Goal: Navigation & Orientation: Find specific page/section

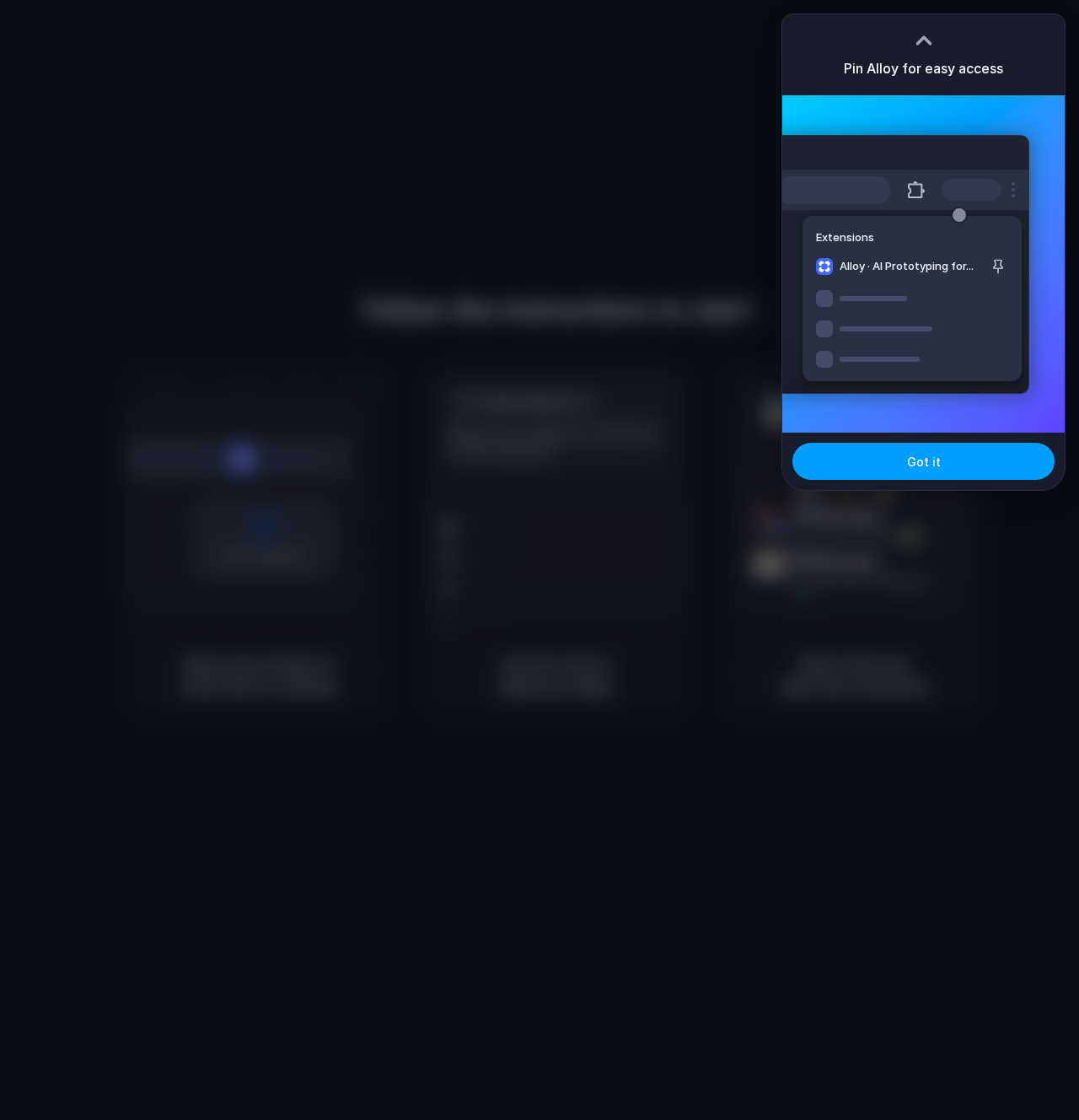
click at [899, 457] on button "Got it" at bounding box center [924, 461] width 262 height 37
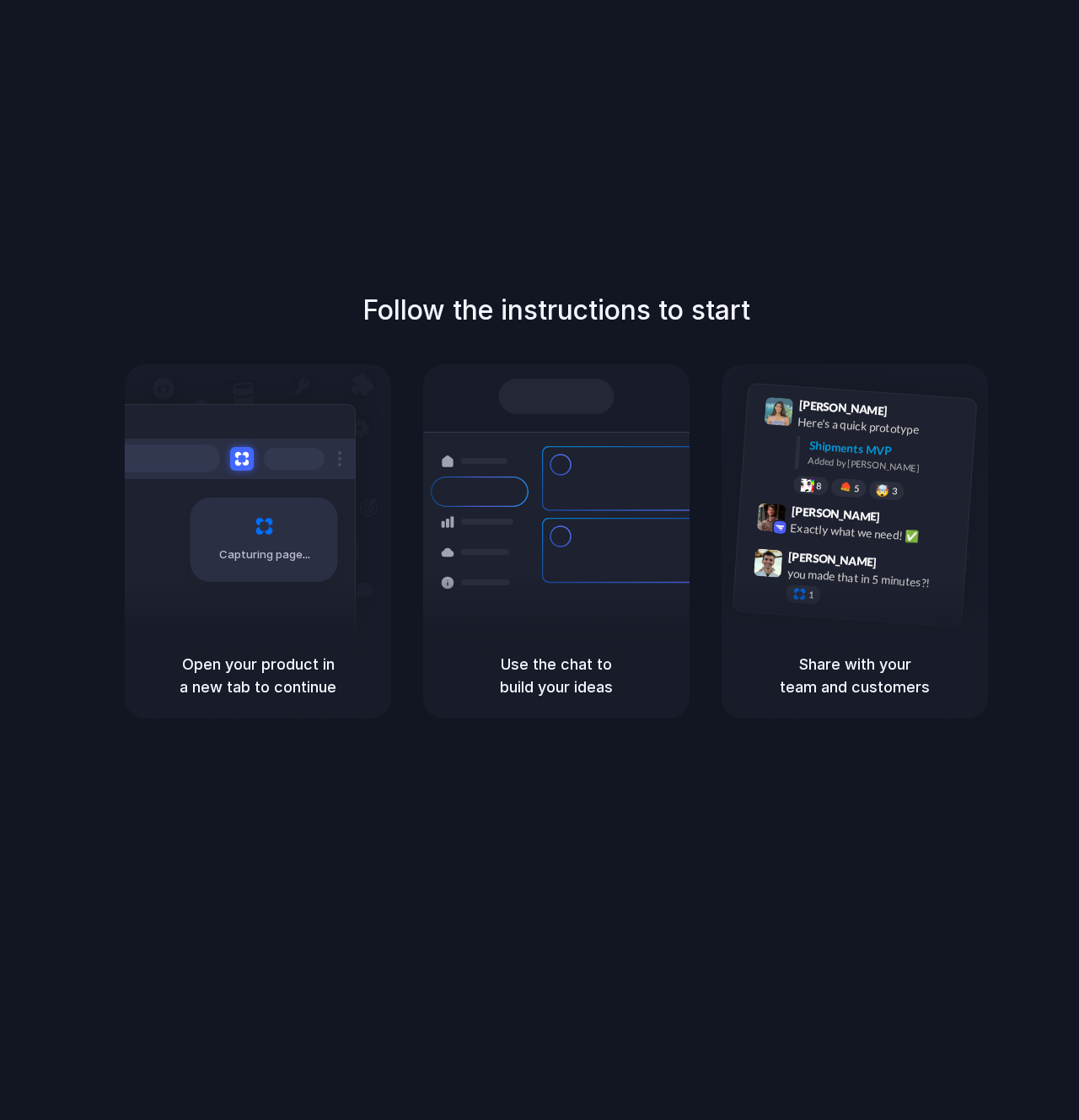
click at [317, 115] on div "Follow the instructions to start Capturing page Open your product in a new tab …" at bounding box center [556, 577] width 1112 height 1153
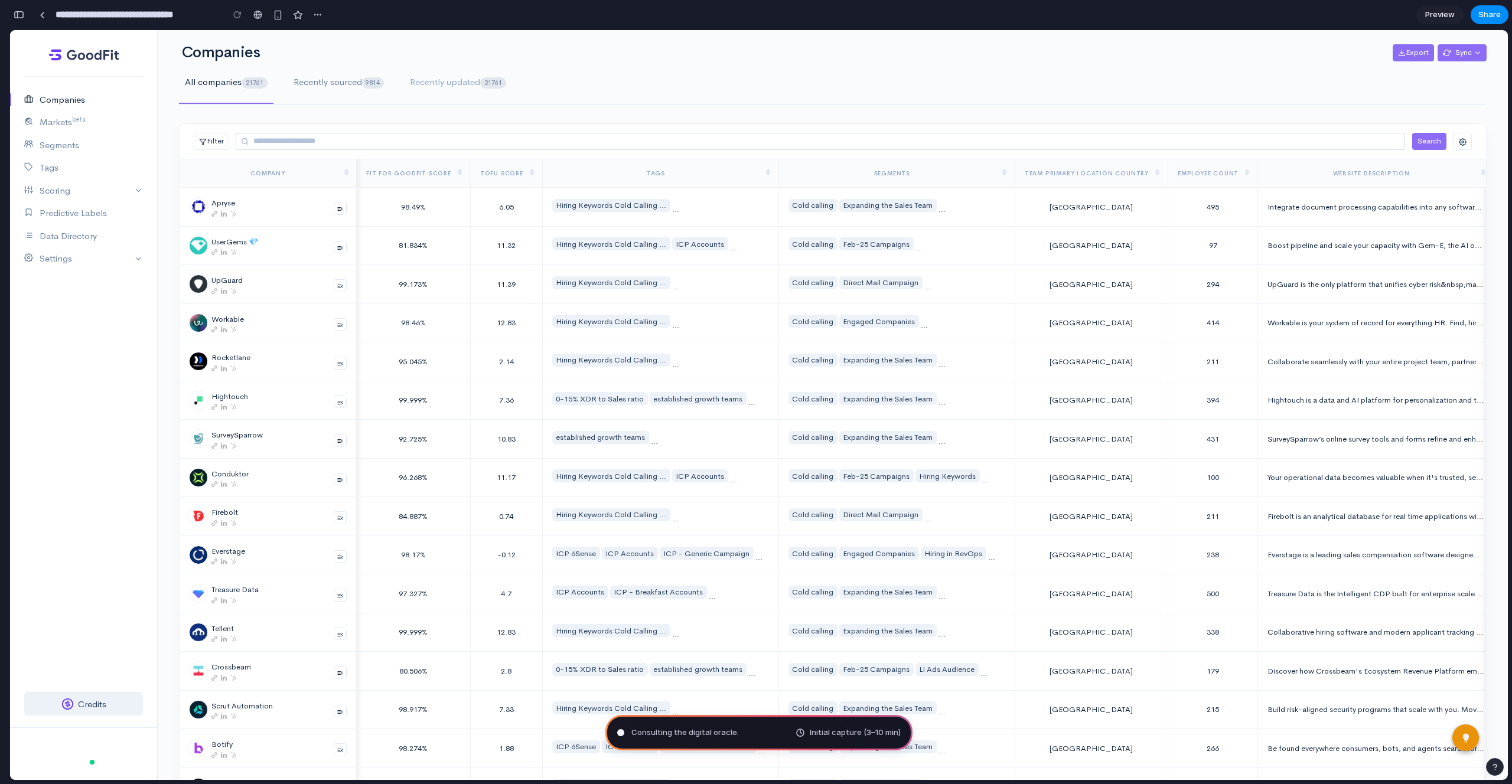
click at [359, 82] on span "Recently sourced 9814" at bounding box center [339, 82] width 91 height 14
click at [54, 134] on link "Segments" at bounding box center [83, 146] width 147 height 23
click at [276, 16] on div "button" at bounding box center [278, 16] width 10 height 10
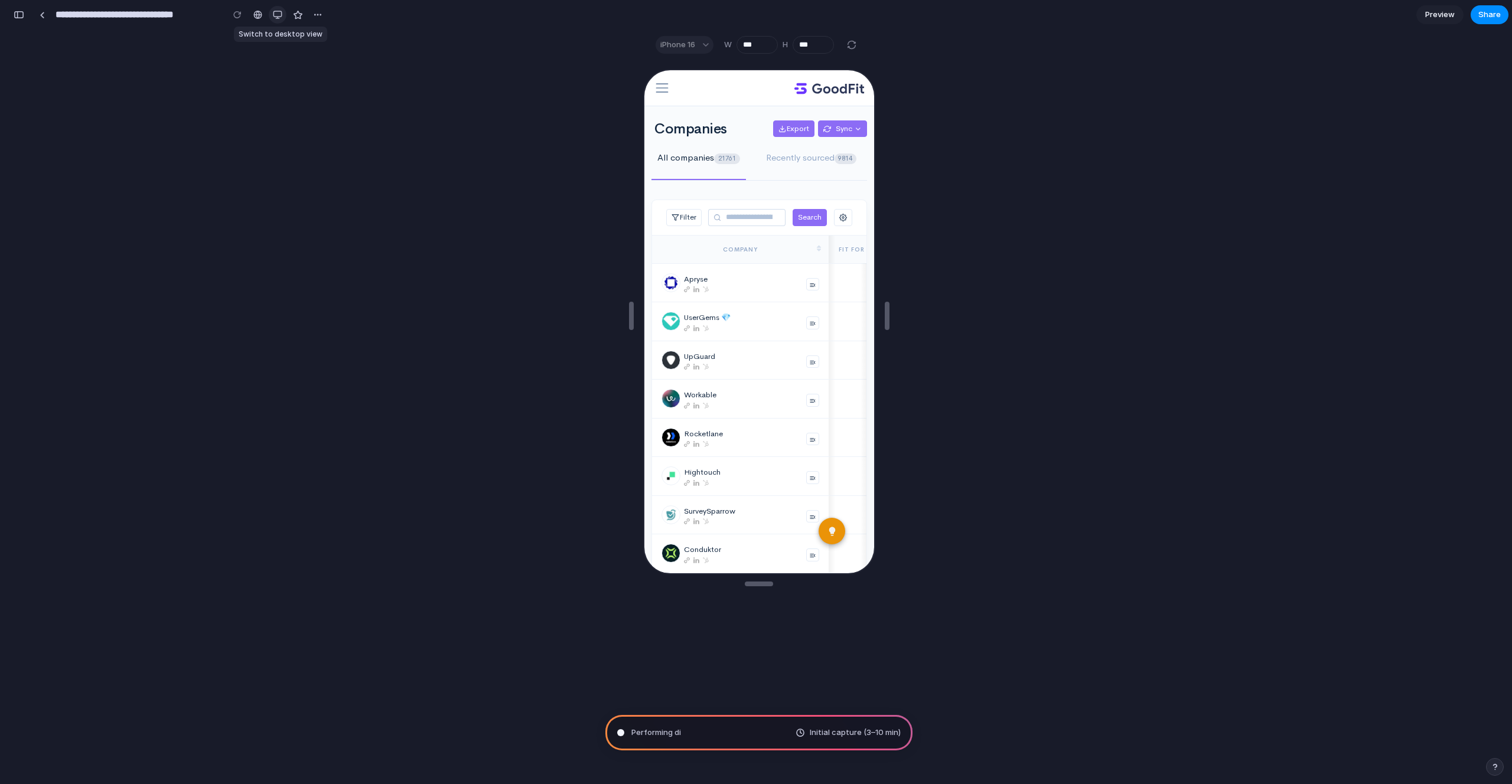
click at [277, 19] on div "button" at bounding box center [278, 15] width 10 height 10
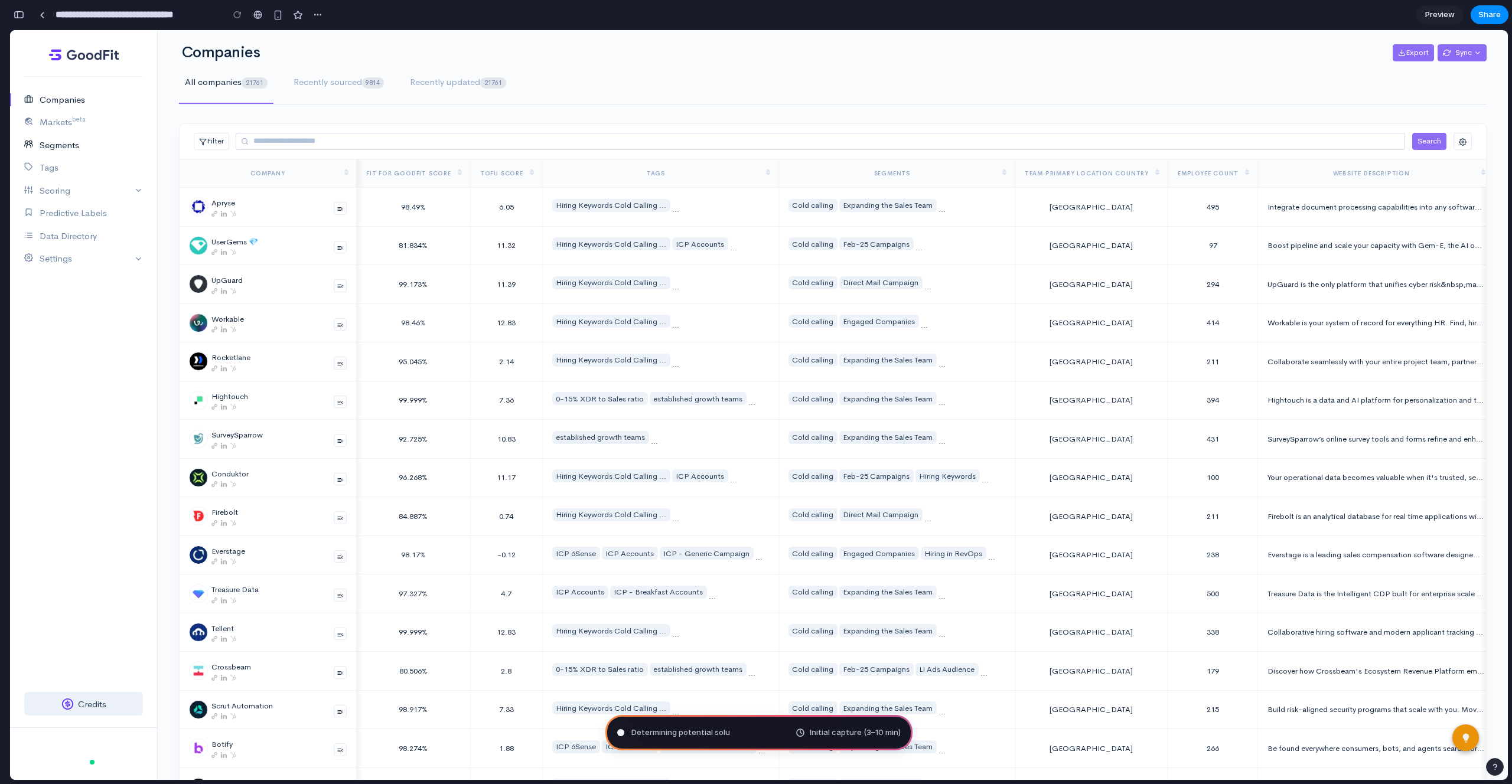
click at [92, 140] on link "Segments" at bounding box center [83, 146] width 147 height 23
click at [55, 143] on link "Segments" at bounding box center [83, 146] width 147 height 23
click at [55, 100] on link "Companies" at bounding box center [83, 100] width 147 height 23
click at [362, 69] on link "Recently sourced 9814" at bounding box center [339, 83] width 103 height 43
click at [353, 80] on span "Recently sourced 9814" at bounding box center [339, 82] width 91 height 14
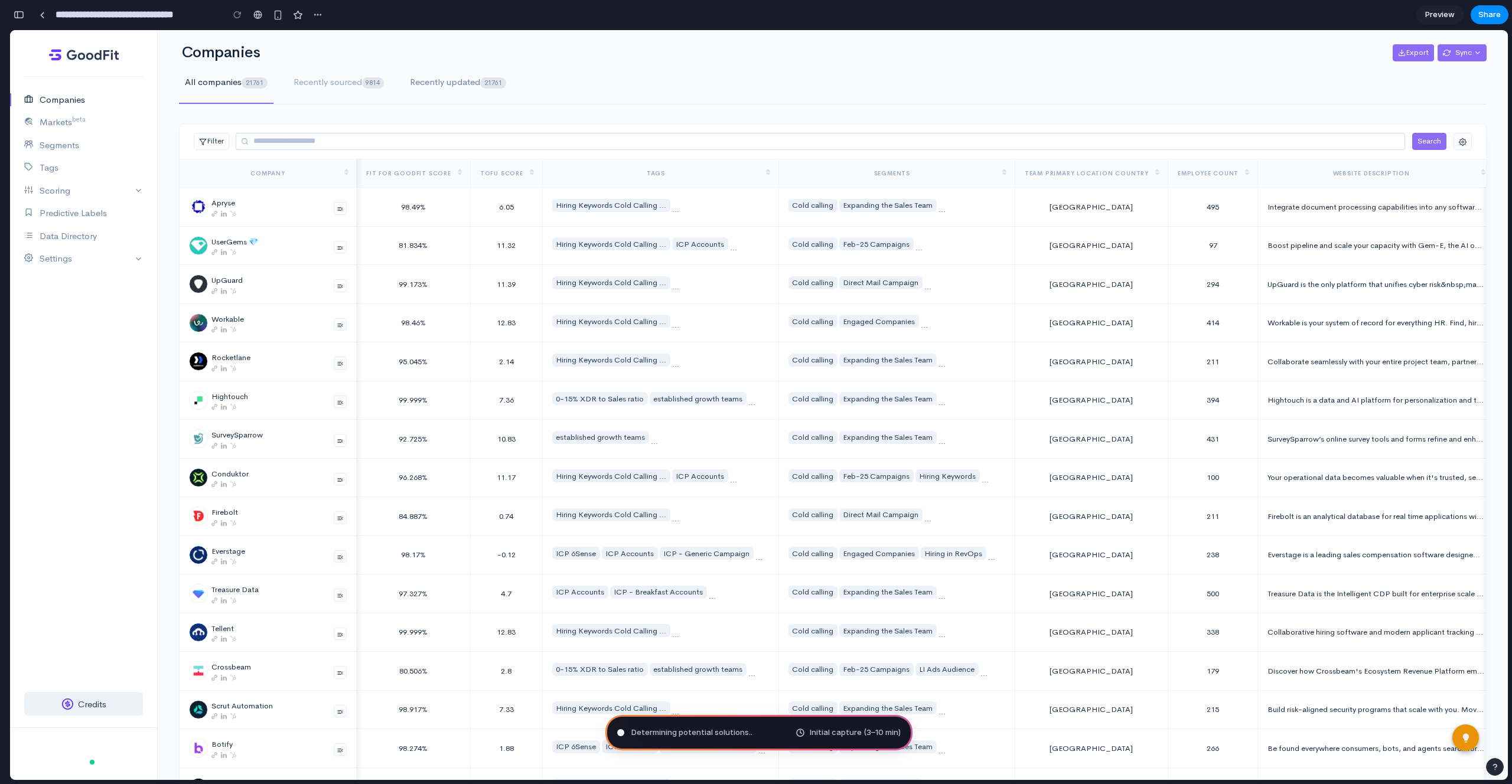
click at [495, 78] on span "21761" at bounding box center [493, 83] width 26 height 11
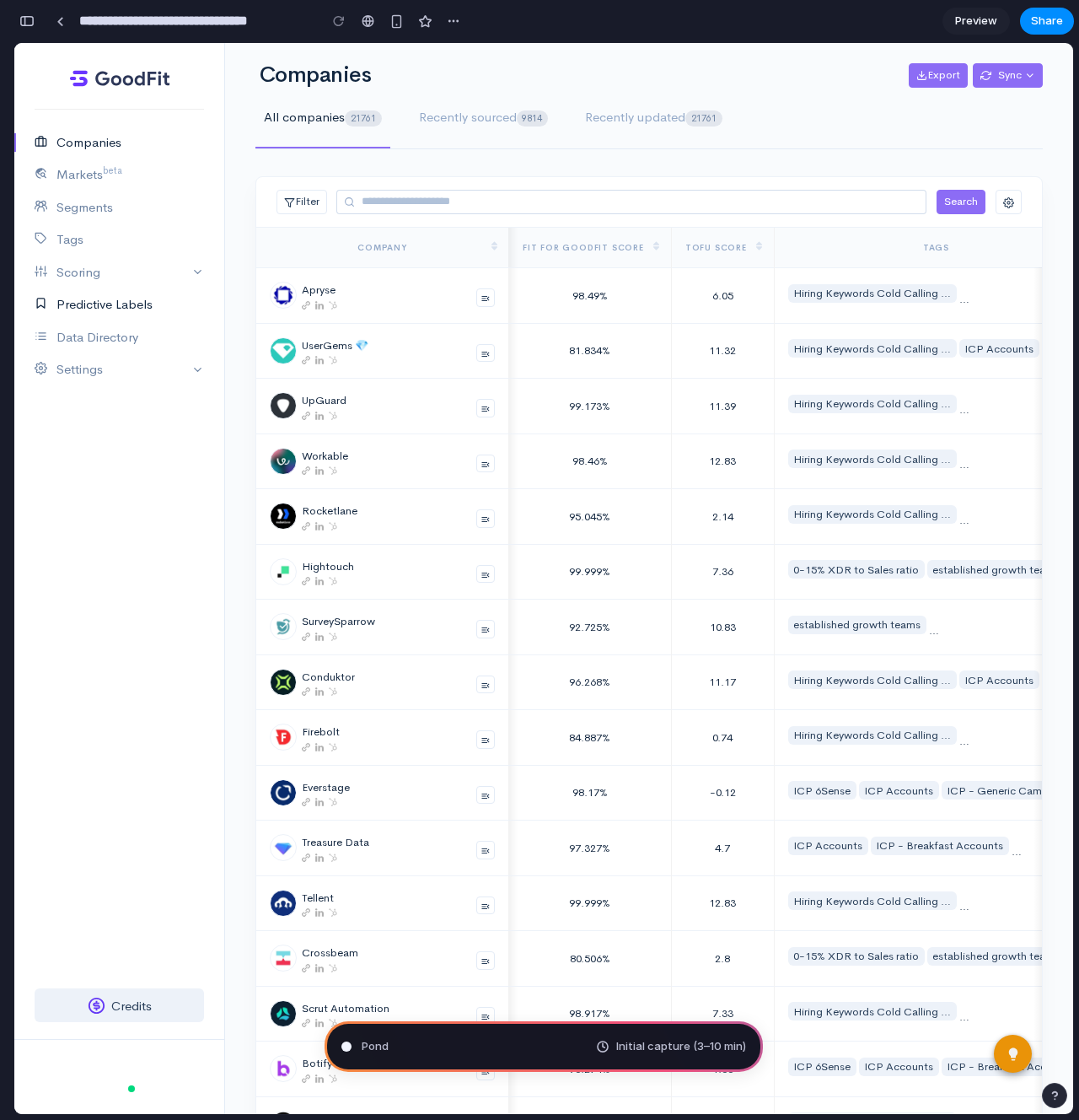
type input "**********"
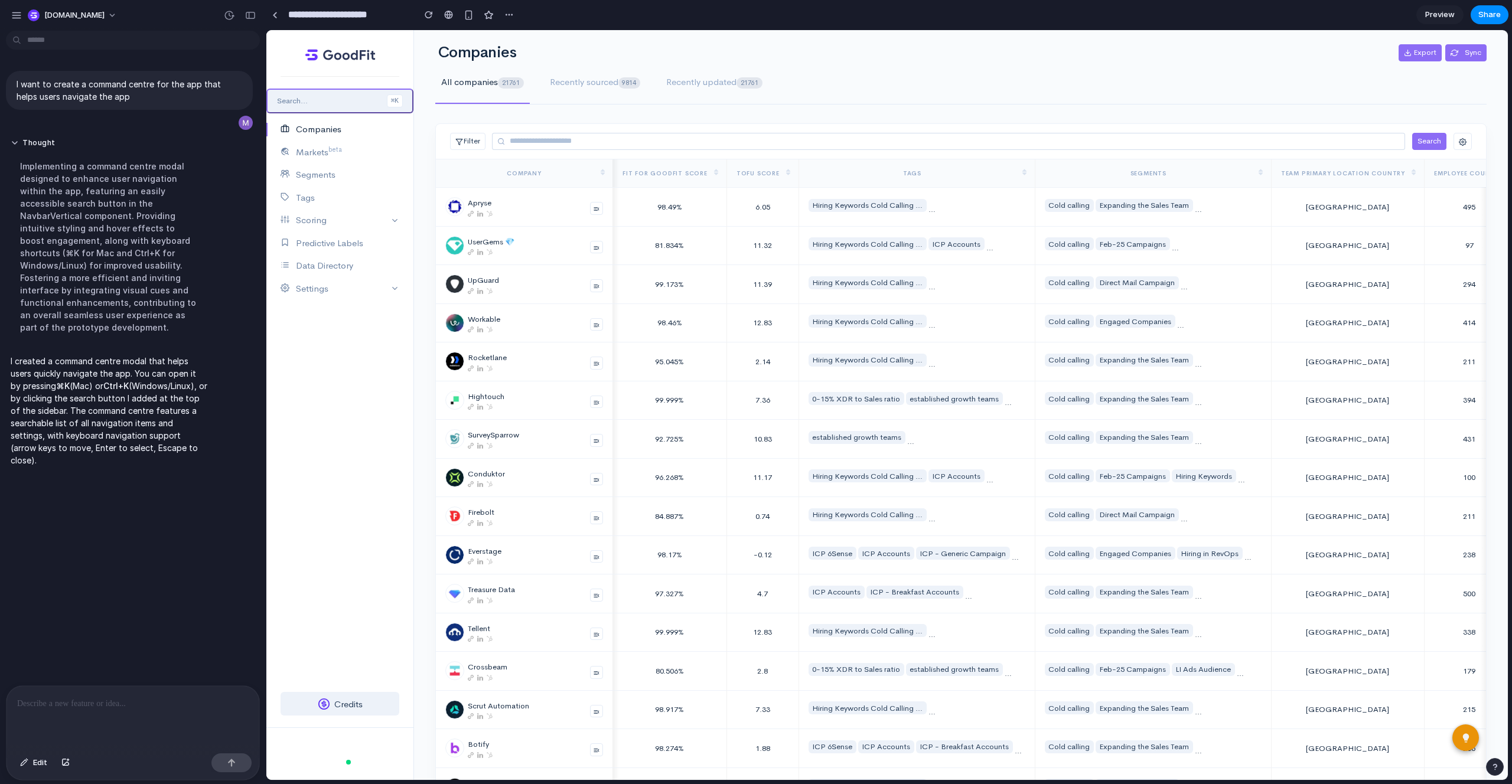
click at [316, 98] on button "Search... ⌘K" at bounding box center [339, 101] width 147 height 25
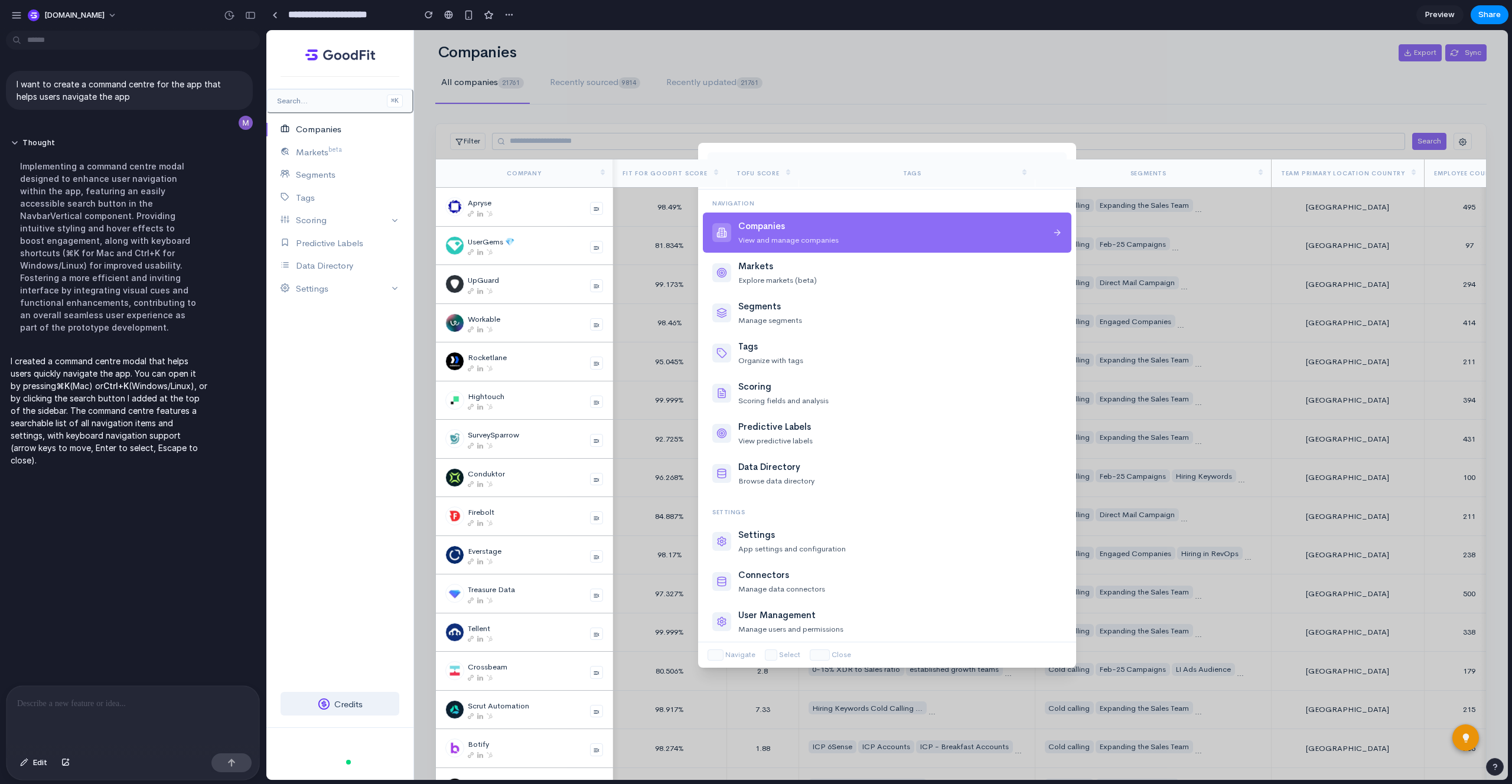
click at [926, 248] on div "Companies View and manage companies" at bounding box center [887, 232] width 368 height 40
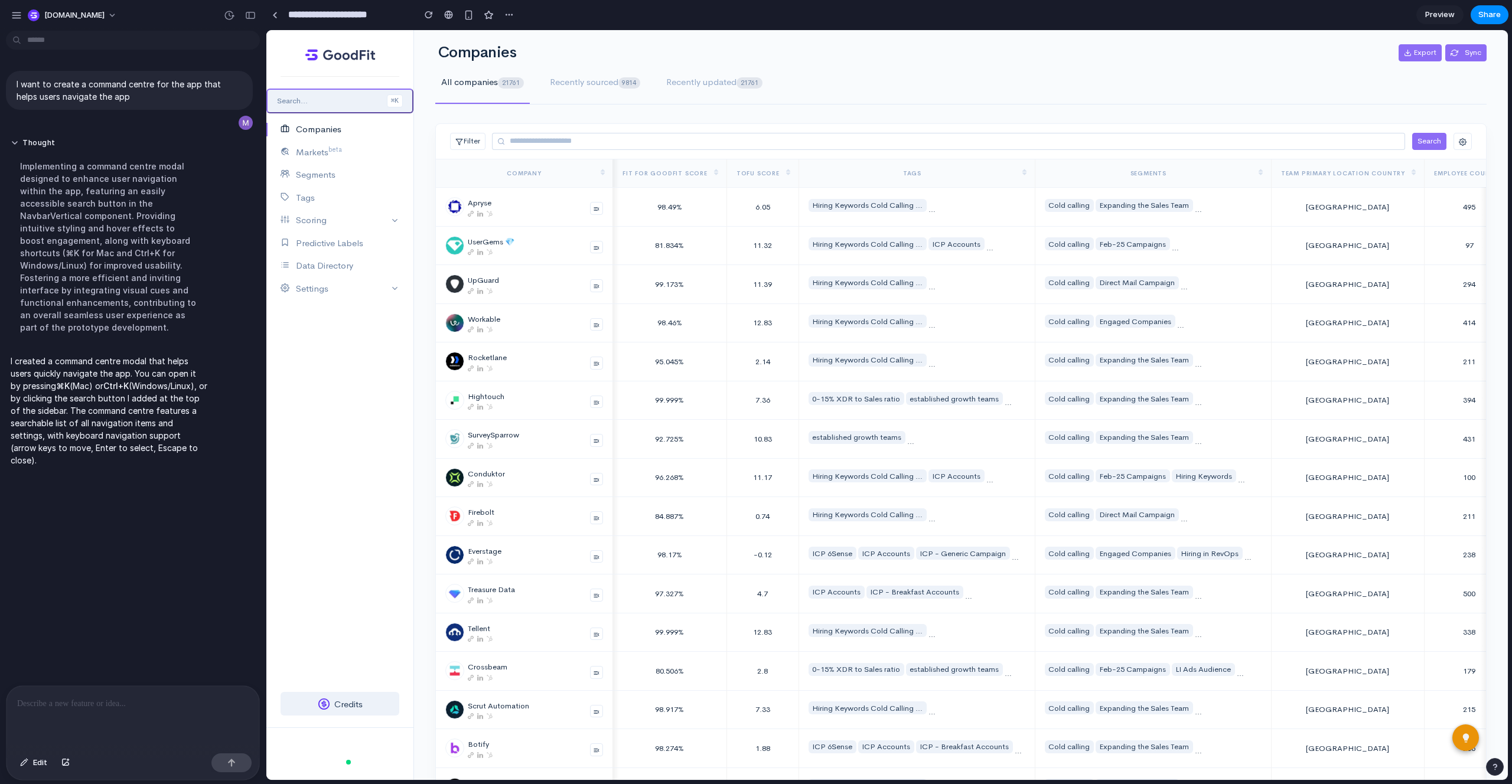
drag, startPoint x: 349, startPoint y: 93, endPoint x: 346, endPoint y: 87, distance: 6.7
click at [349, 93] on button "Search... ⌘K" at bounding box center [339, 101] width 147 height 25
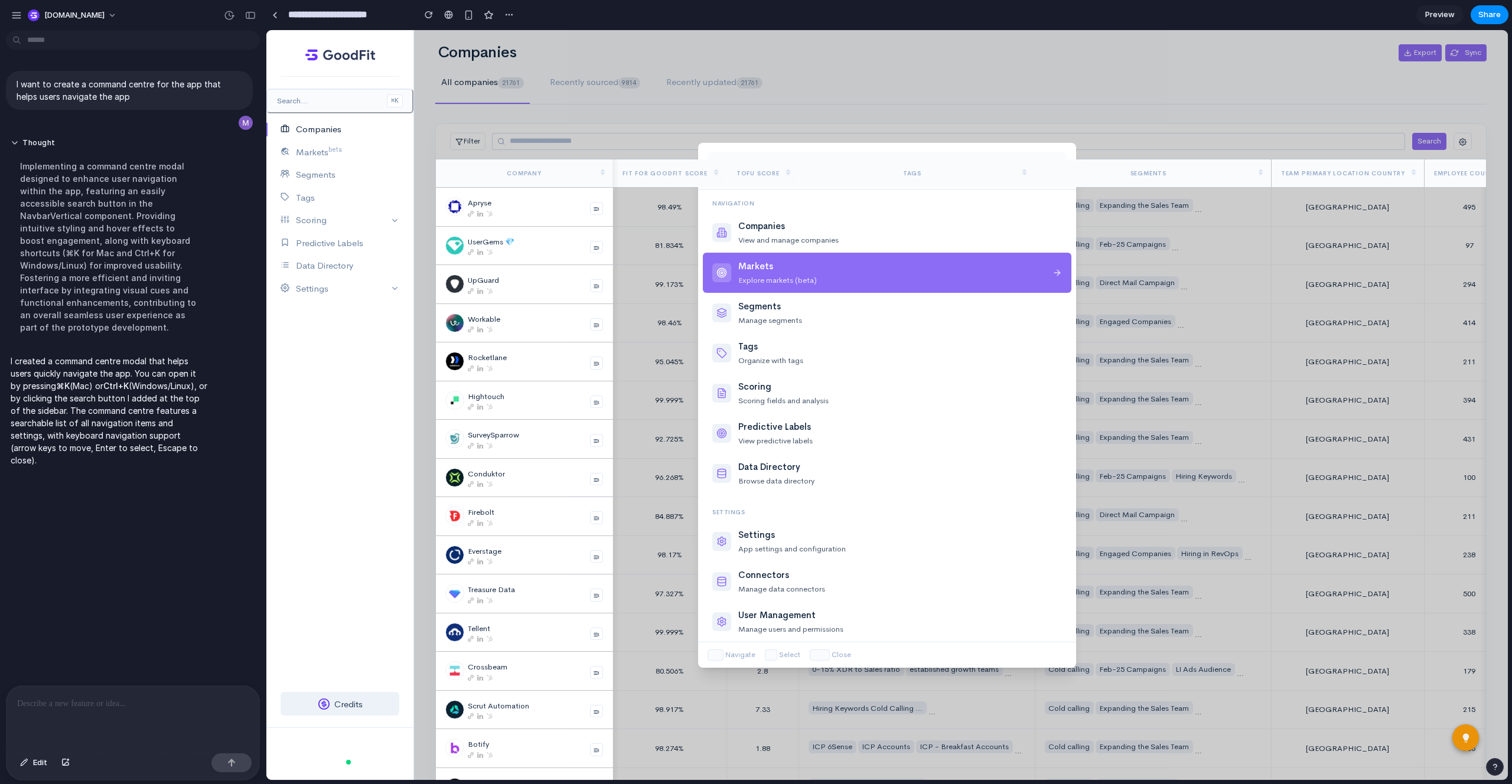
click at [780, 259] on div "Markets" at bounding box center [891, 266] width 307 height 14
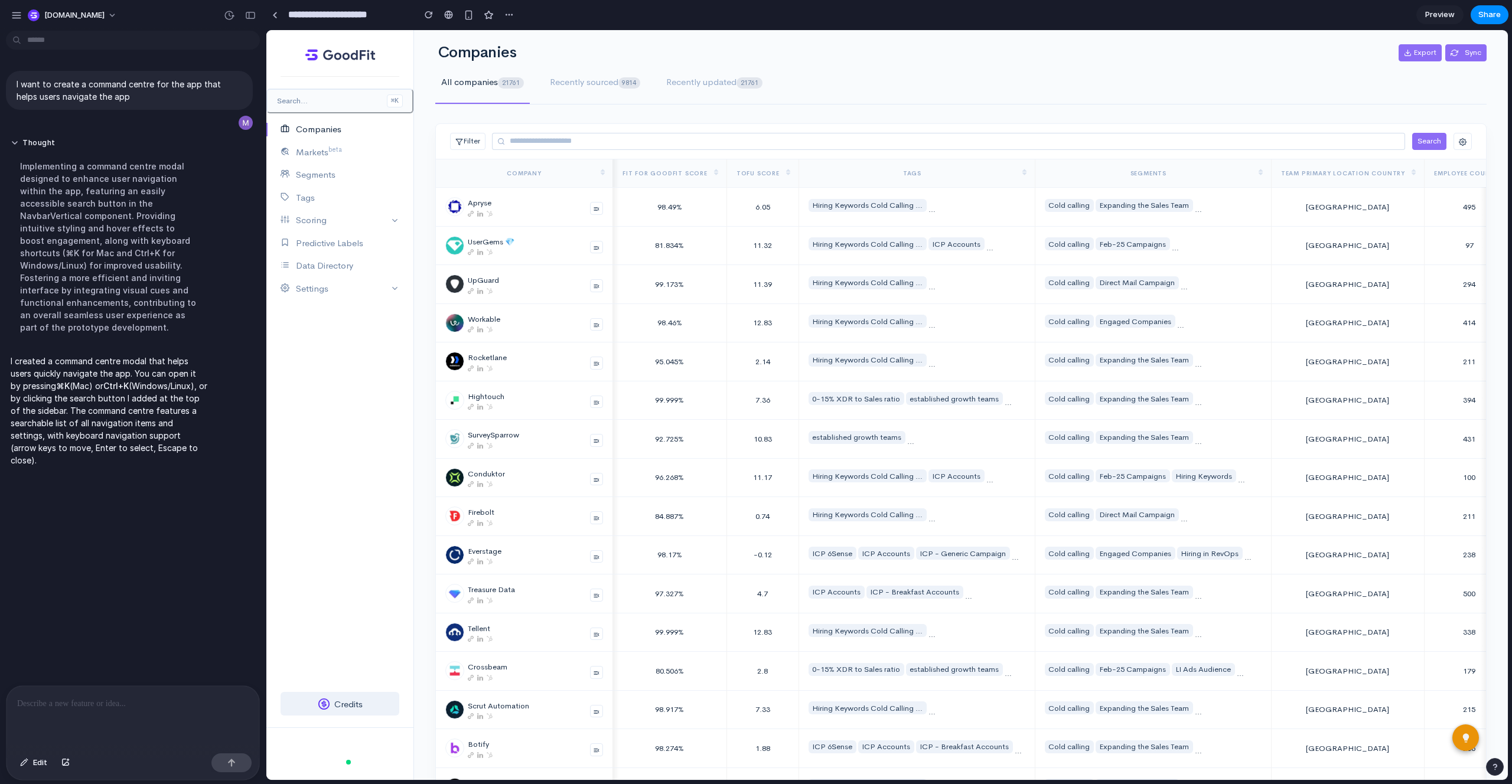
click at [354, 92] on button "Search... ⌘K" at bounding box center [339, 101] width 147 height 25
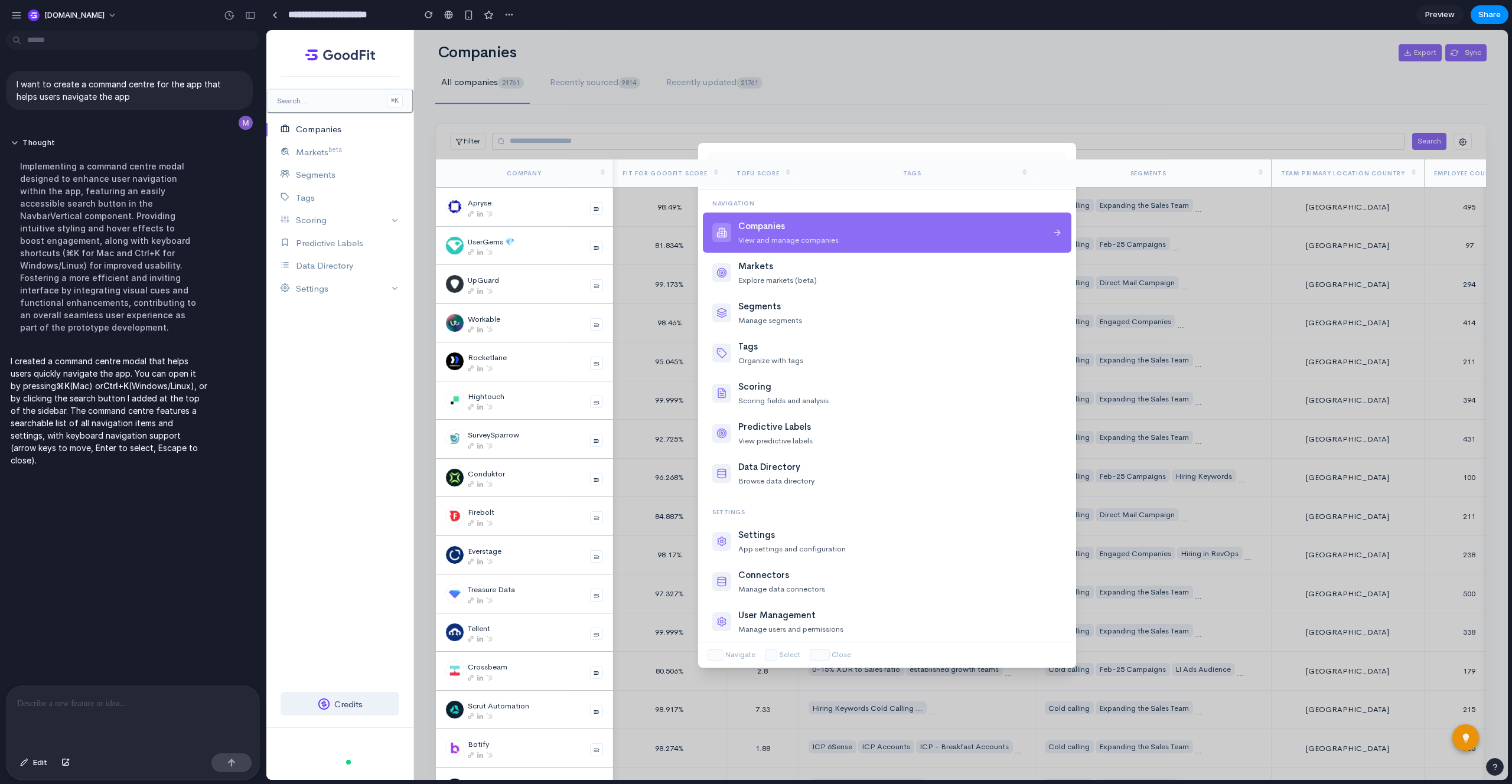
click at [907, 169] on div "Tags" at bounding box center [912, 173] width 207 height 9
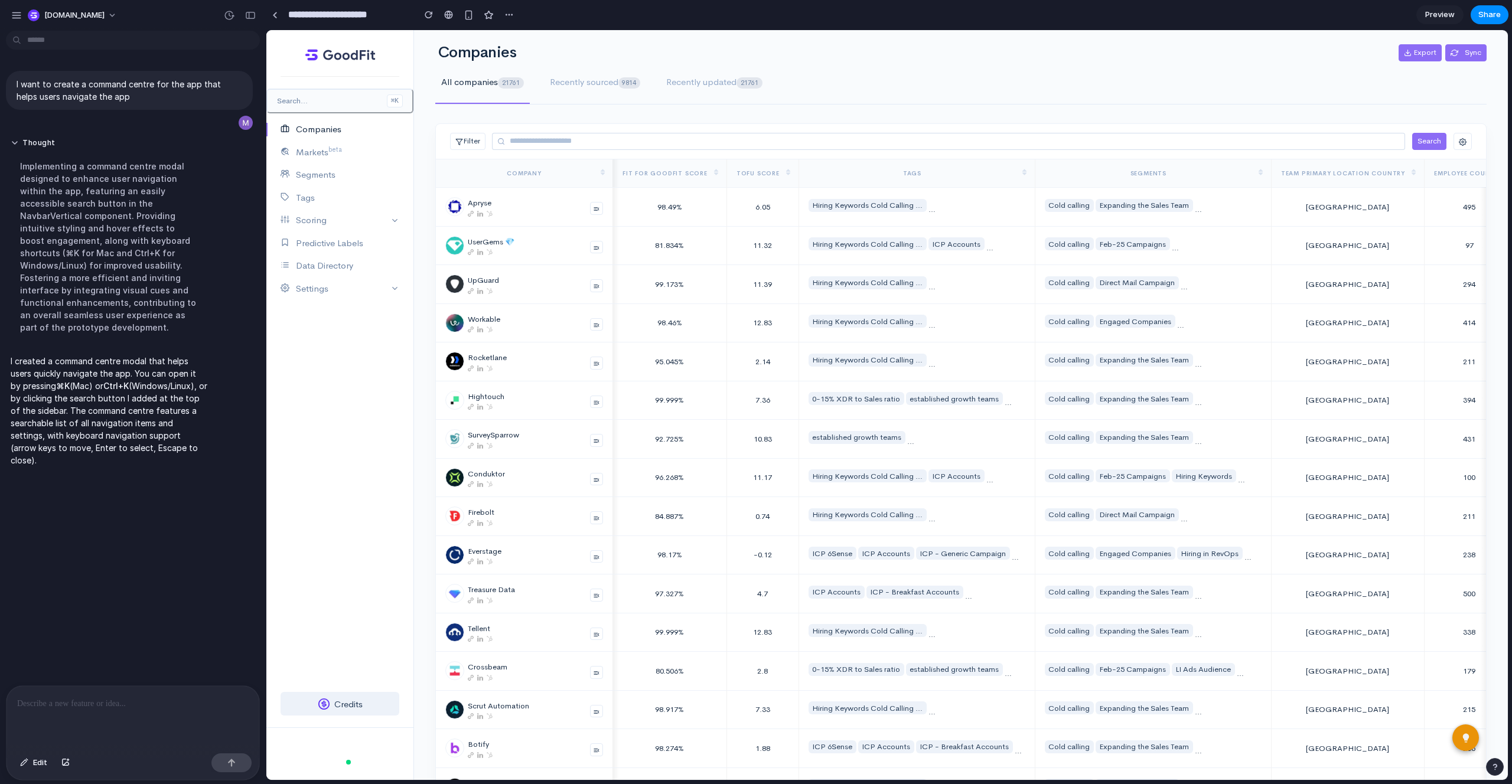
click at [98, 706] on div at bounding box center [133, 717] width 252 height 63
click at [208, 701] on p "**********" at bounding box center [130, 704] width 227 height 14
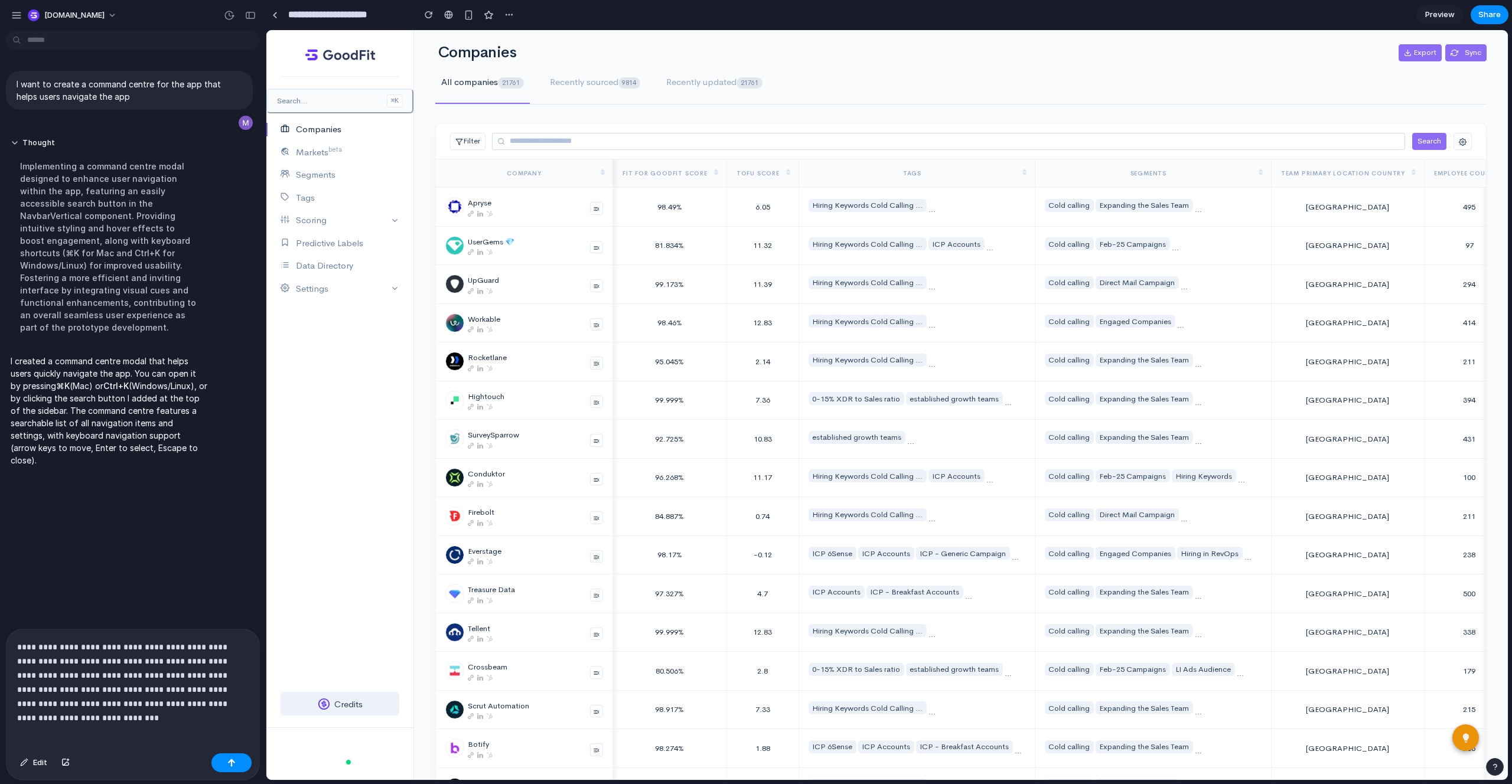
click at [187, 702] on p "**********" at bounding box center [130, 675] width 227 height 71
click at [223, 768] on button "button" at bounding box center [232, 762] width 40 height 19
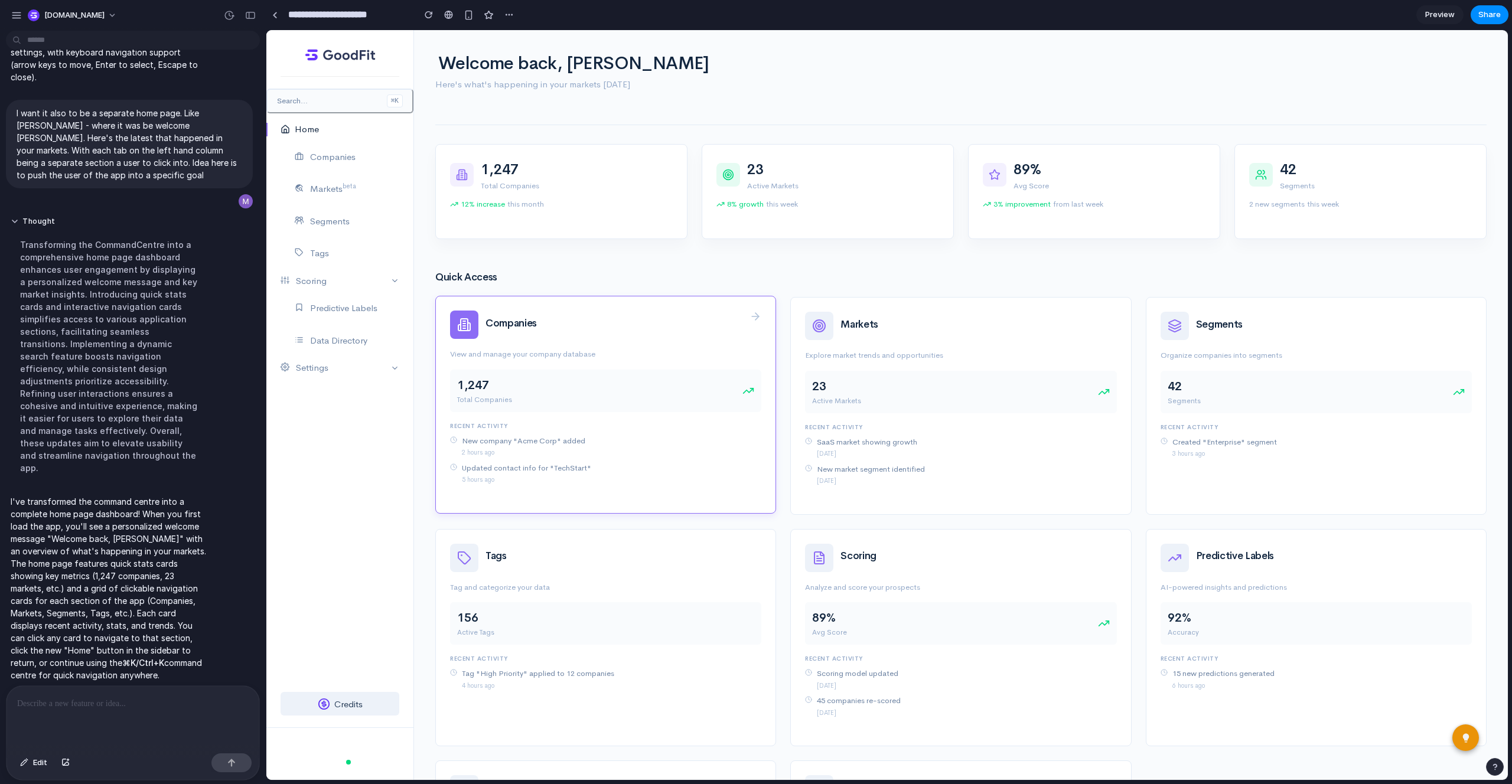
scroll to position [234, 0]
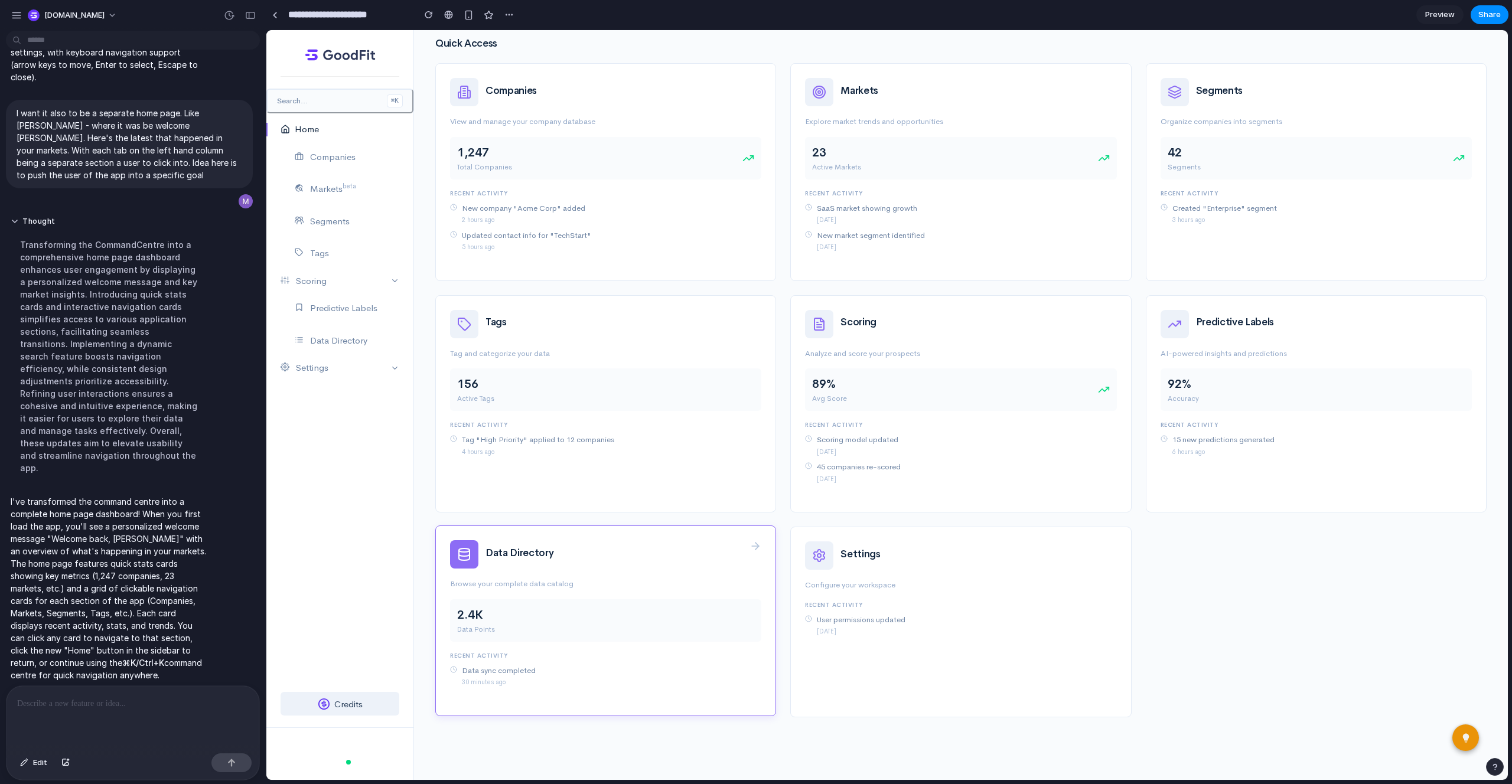
click at [742, 542] on div "Data Directory" at bounding box center [605, 554] width 311 height 28
click at [986, 549] on div "Settings" at bounding box center [961, 554] width 311 height 28
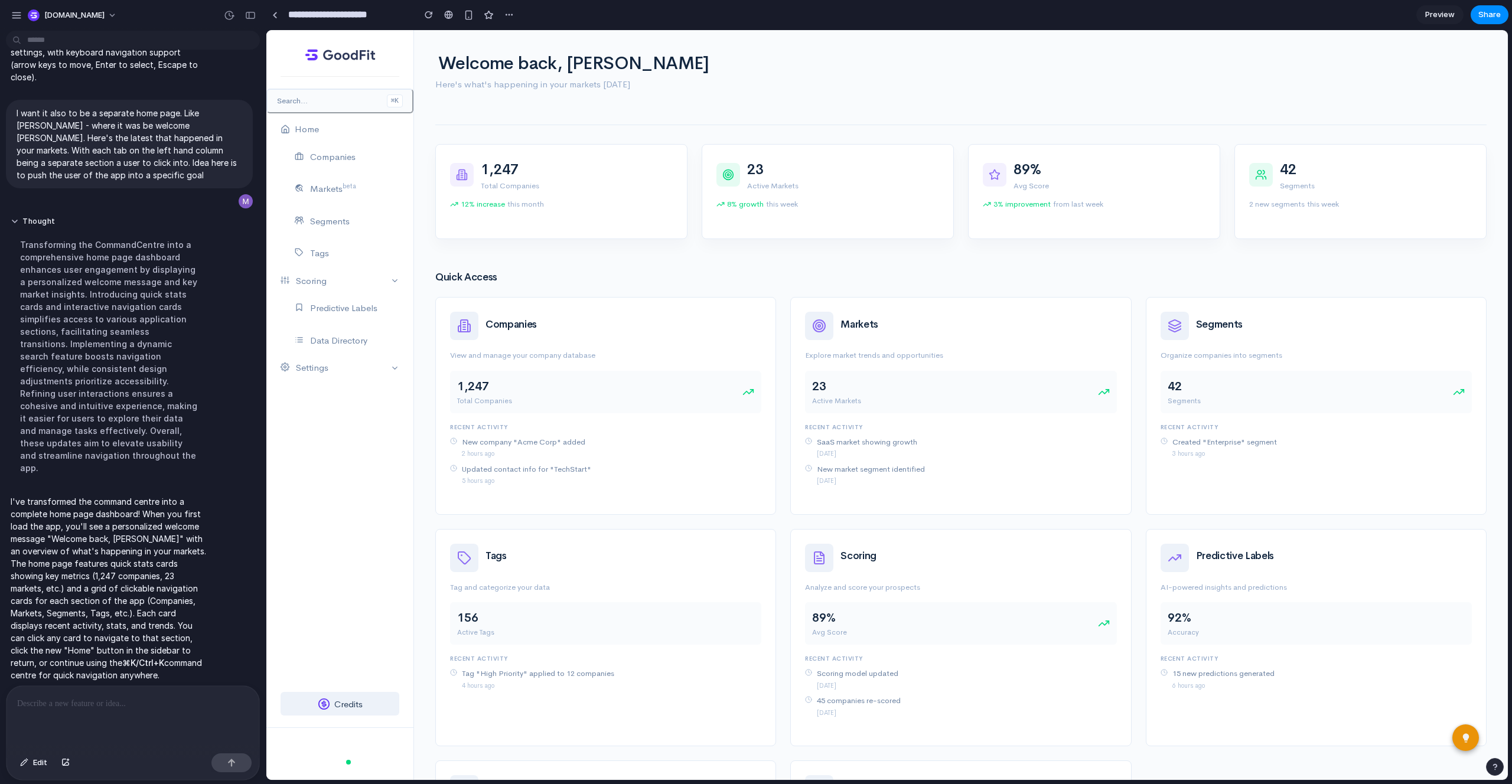
click at [924, 71] on h1 "Welcome back, [PERSON_NAME]" at bounding box center [961, 63] width 1051 height 19
drag, startPoint x: 650, startPoint y: 83, endPoint x: 491, endPoint y: 92, distance: 159.3
click at [432, 91] on div "Welcome back, [PERSON_NAME] Here's what's happening in your markets [DATE] 1,24…" at bounding box center [961, 507] width 1065 height 953
click at [706, 70] on h1 "Welcome back, [PERSON_NAME]" at bounding box center [961, 63] width 1051 height 19
click at [1463, 735] on button "button" at bounding box center [1465, 737] width 27 height 27
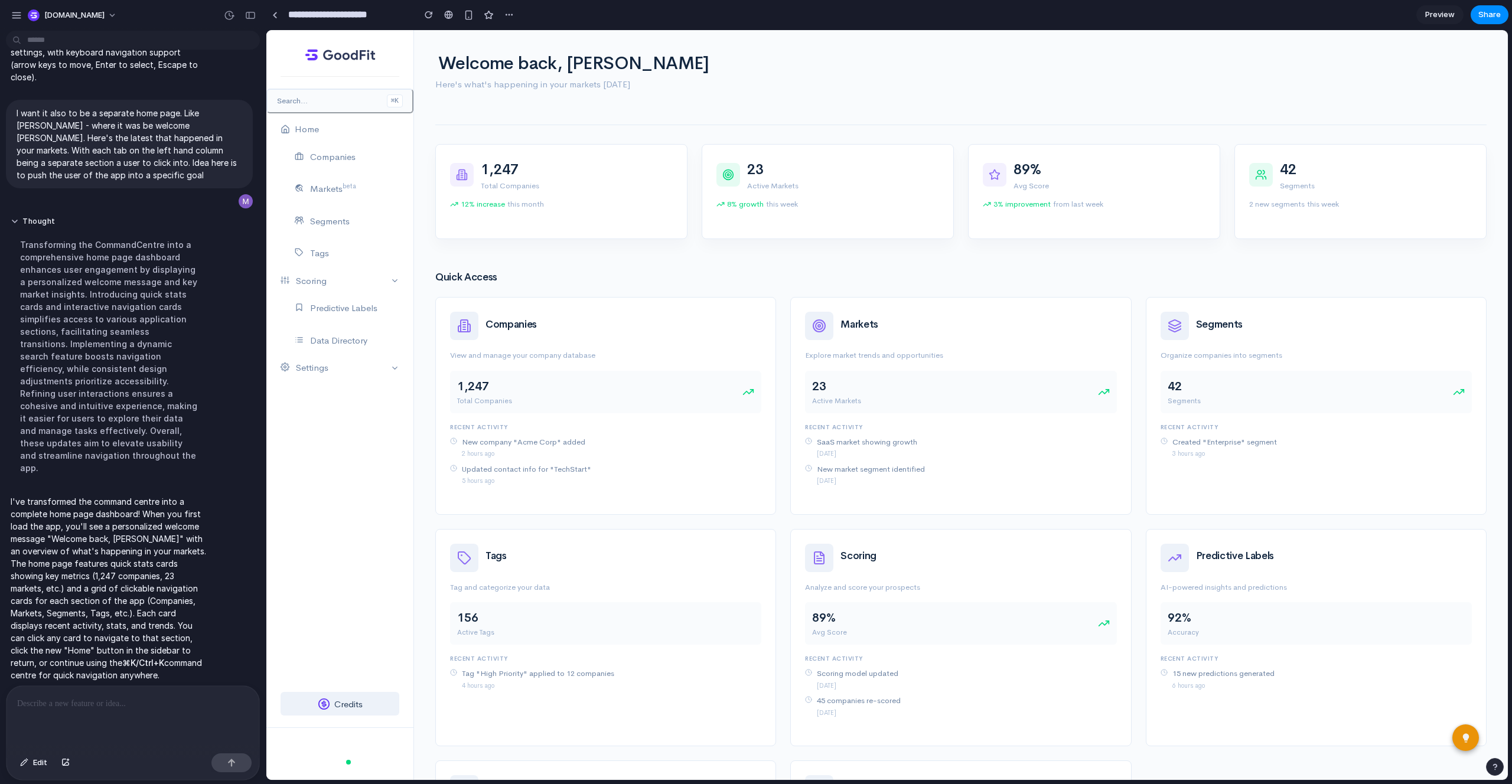
click at [1491, 763] on div "button" at bounding box center [1495, 767] width 8 height 8
click at [1291, 754] on div "Companies View and manage your company database 1,247 Total Companies Recent Ac…" at bounding box center [961, 631] width 1065 height 668
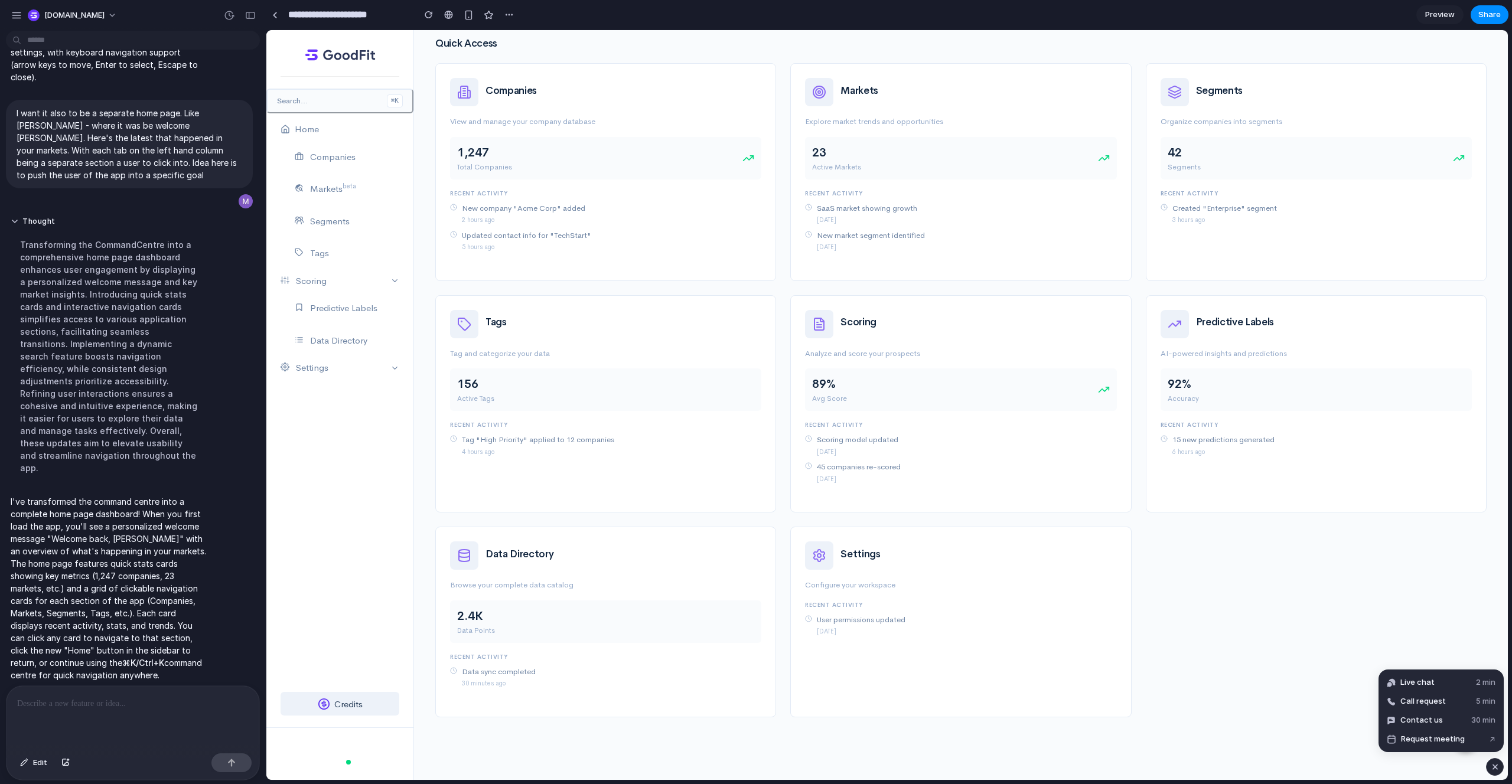
drag, startPoint x: 1234, startPoint y: 607, endPoint x: 1165, endPoint y: 567, distance: 79.8
click at [1234, 605] on div "Companies View and manage your company database 1,247 Total Companies Recent Ac…" at bounding box center [961, 397] width 1065 height 668
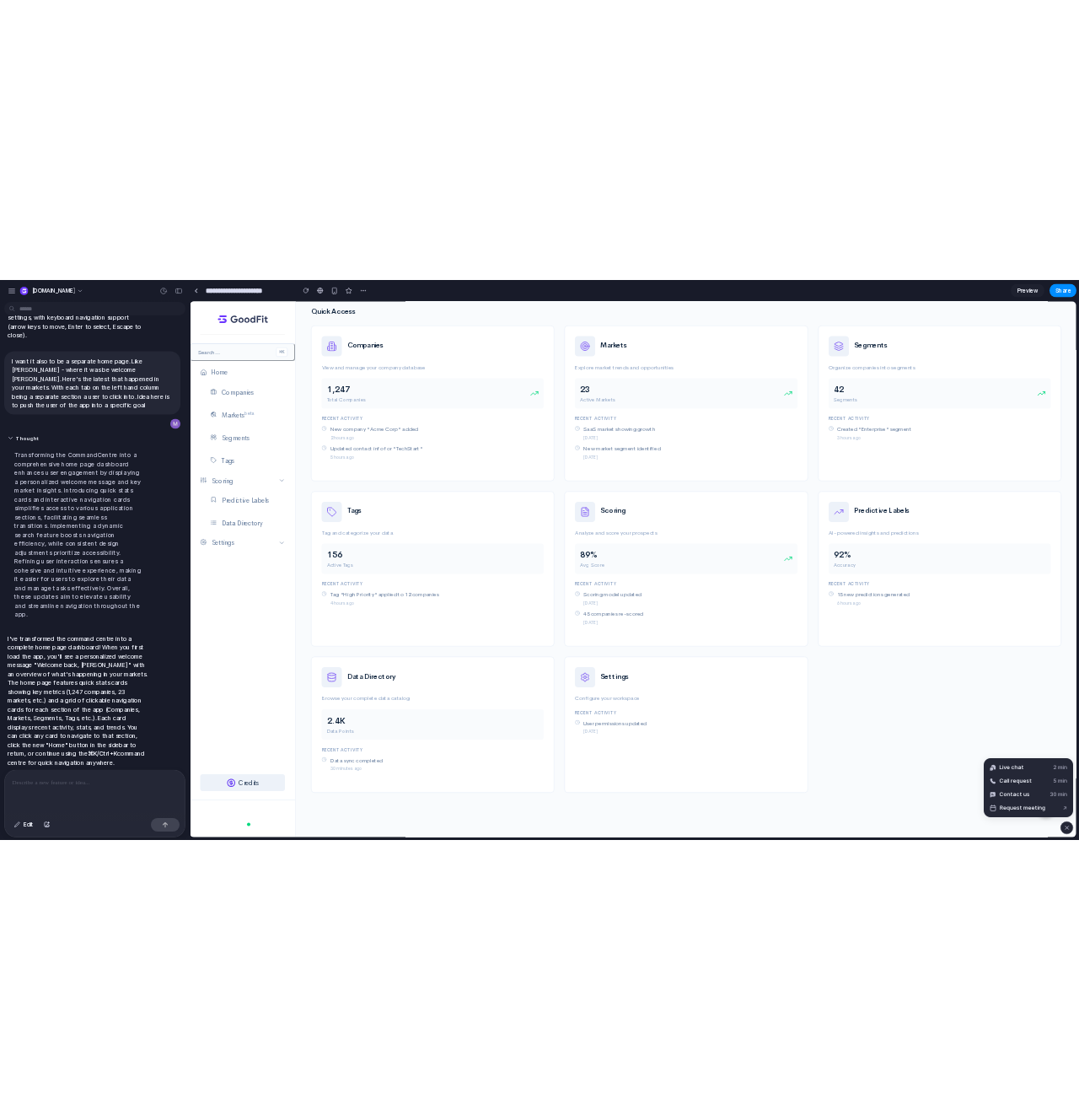
scroll to position [0, 0]
